Goal: Task Accomplishment & Management: Use online tool/utility

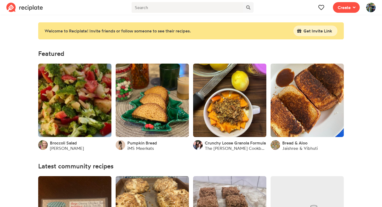
click at [371, 11] on img at bounding box center [371, 8] width 10 height 10
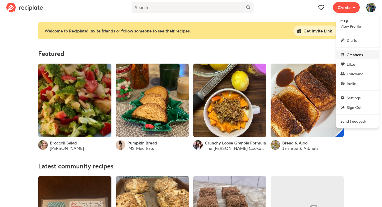
click at [361, 56] on span "Creations" at bounding box center [355, 55] width 16 height 6
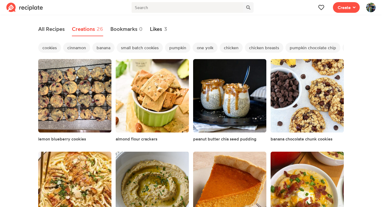
click at [157, 26] on link "Likes 3" at bounding box center [158, 29] width 17 height 14
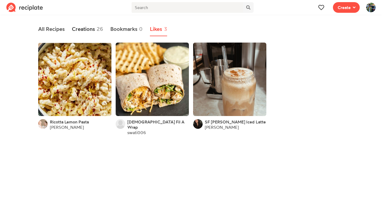
click at [95, 29] on link "Creations 26" at bounding box center [88, 29] width 32 height 14
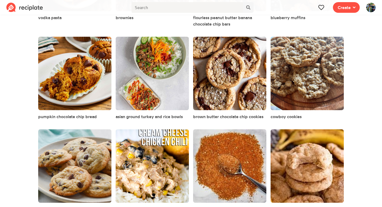
scroll to position [454, 0]
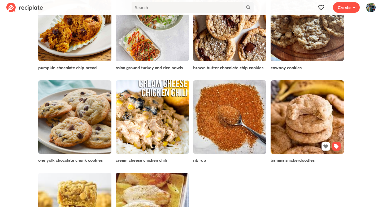
click at [308, 111] on link at bounding box center [307, 116] width 73 height 73
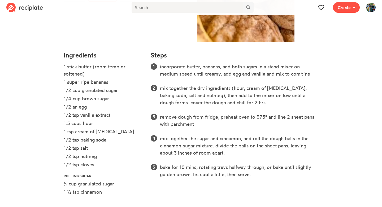
scroll to position [129, 0]
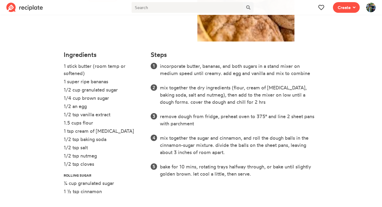
drag, startPoint x: 63, startPoint y: 67, endPoint x: 97, endPoint y: 162, distance: 101.0
click at [97, 162] on ul "1 stick butter (room temp or softened) 1 super ripe bananas 1/2 cup granulated …" at bounding box center [104, 130] width 81 height 137
copy ul "1 stick butter (room temp or softened) 1 super ripe bananas 1/2 cup granulated …"
drag, startPoint x: 160, startPoint y: 65, endPoint x: 252, endPoint y: 184, distance: 150.7
click at [252, 184] on div "Steps incorporate butter, bananas, and both sugars in a stand mixer on medium s…" at bounding box center [235, 125] width 174 height 155
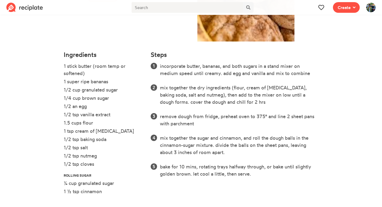
copy ol "incorporate butter, bananas, and both sugars in a stand mixer on medium speed u…"
